Goal: Task Accomplishment & Management: Manage account settings

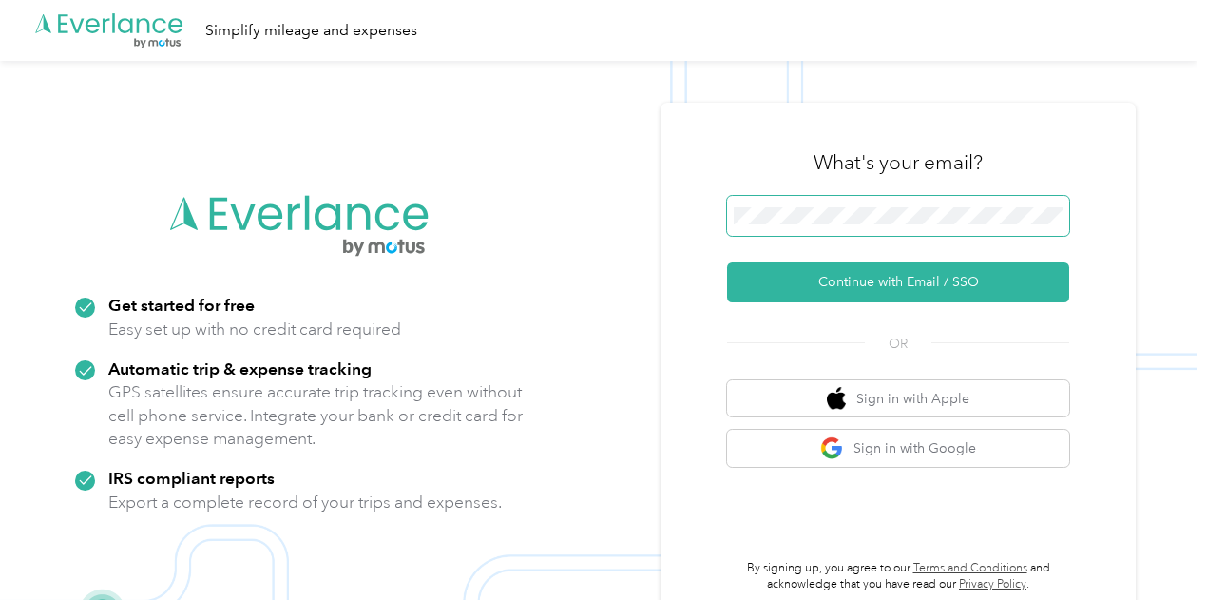
click at [727, 262] on button "Continue with Email / SSO" at bounding box center [898, 282] width 342 height 40
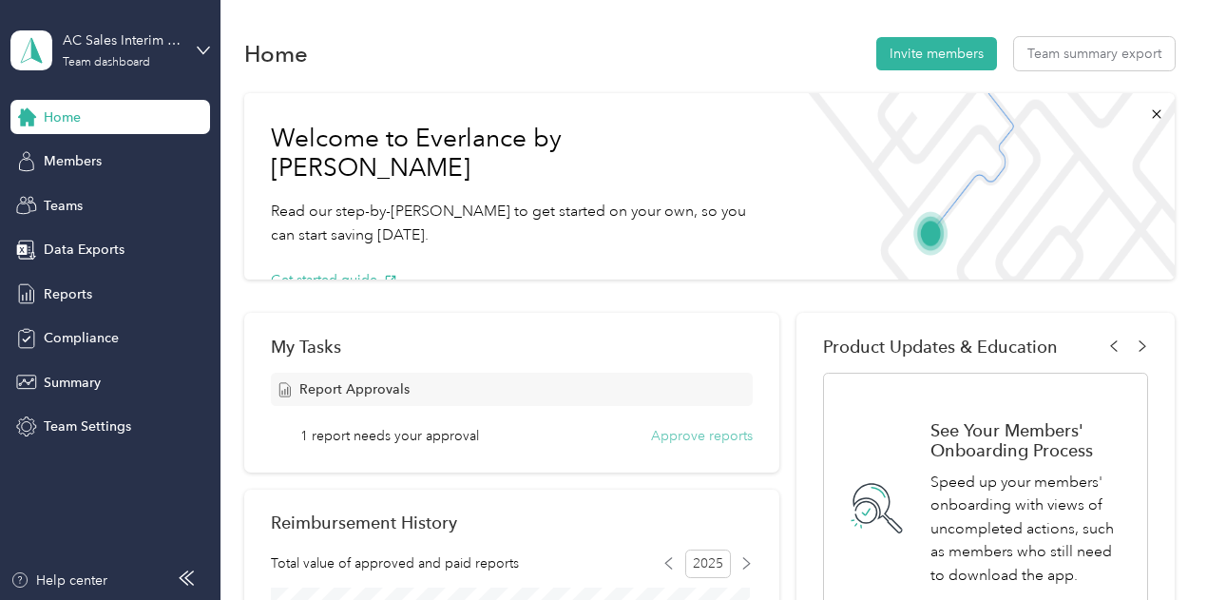
click at [700, 436] on button "Approve reports" at bounding box center [702, 436] width 102 height 20
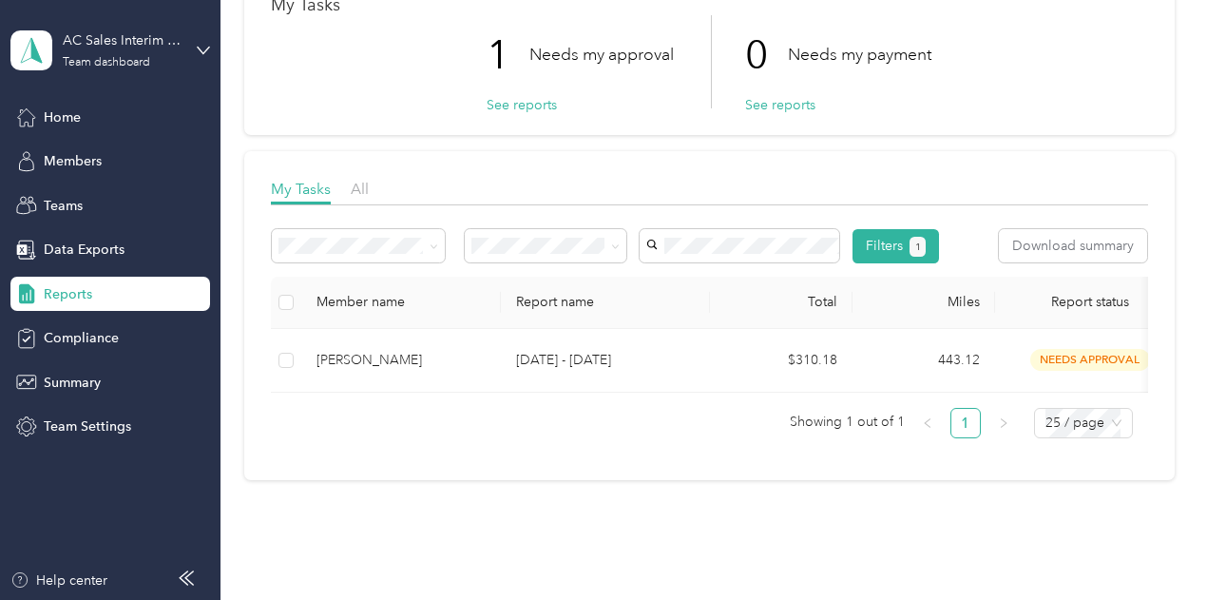
scroll to position [151, 0]
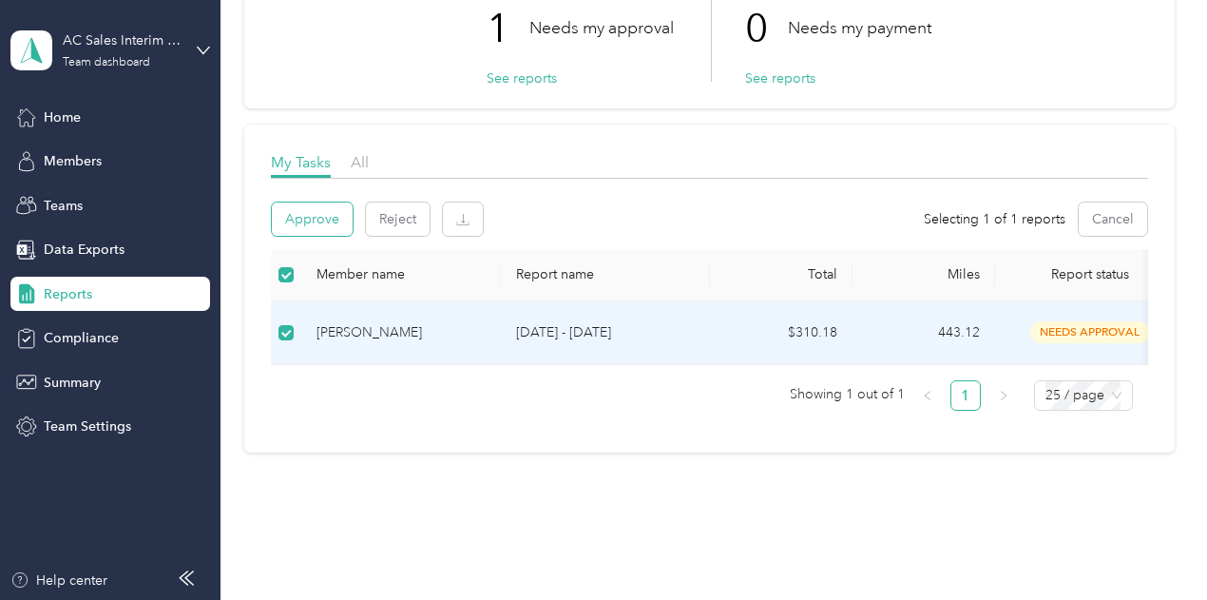
click at [308, 217] on button "Approve" at bounding box center [312, 219] width 81 height 33
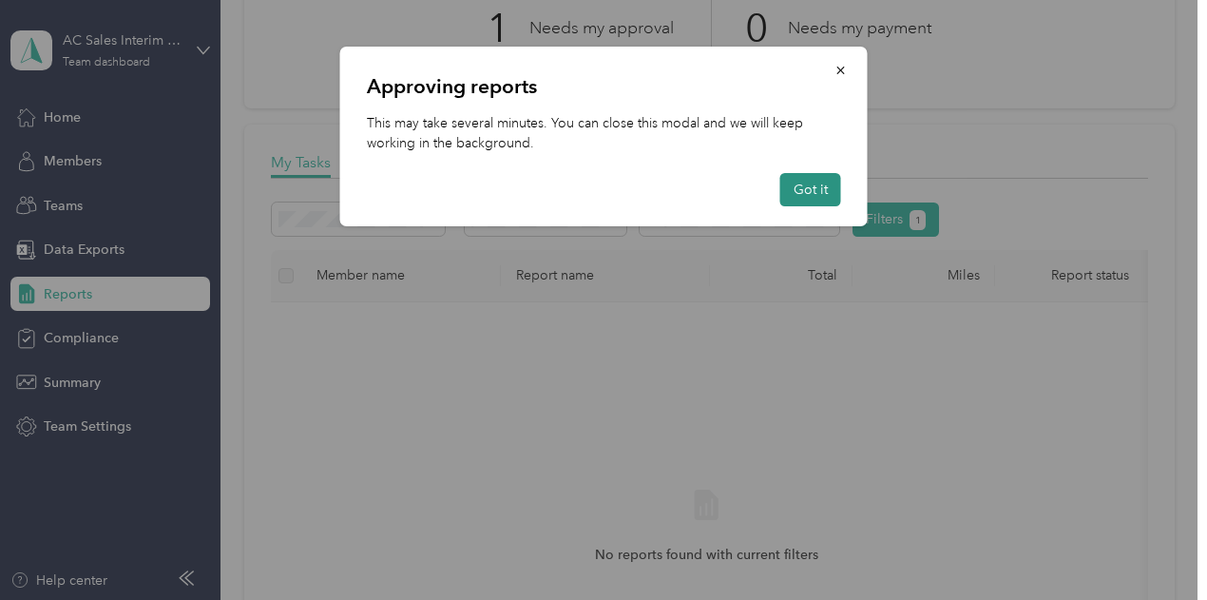
click at [804, 187] on button "Got it" at bounding box center [811, 189] width 61 height 33
